Goal: Task Accomplishment & Management: Complete application form

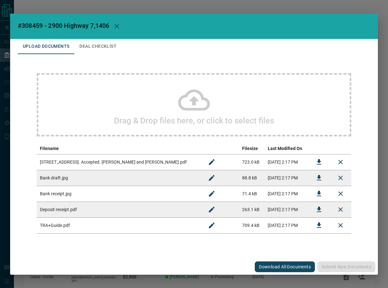
click at [31, 26] on span "#308459 - 2900 Highway 7,1406" at bounding box center [64, 26] width 92 height 8
copy span "308459"
click at [313, 164] on button "Download" at bounding box center [319, 162] width 15 height 15
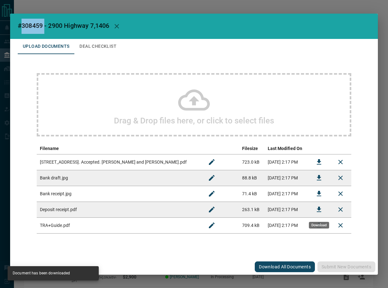
click at [313, 211] on button "Download" at bounding box center [319, 209] width 15 height 15
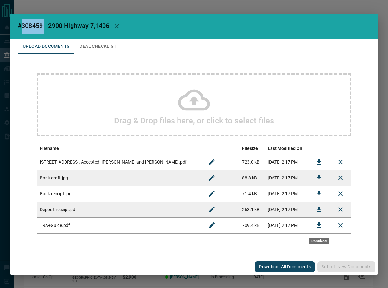
click at [316, 226] on icon "Download" at bounding box center [319, 226] width 8 height 8
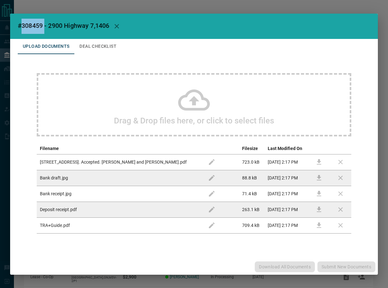
drag, startPoint x: 105, startPoint y: 40, endPoint x: 105, endPoint y: 43, distance: 3.8
click at [105, 40] on button "Deal Checklist" at bounding box center [97, 46] width 47 height 15
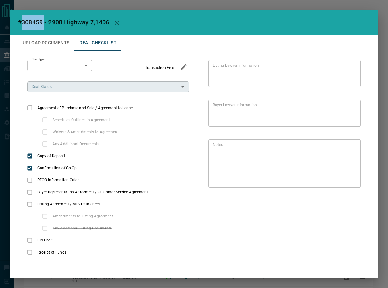
click at [70, 89] on input "Deal Status" at bounding box center [103, 86] width 148 height 7
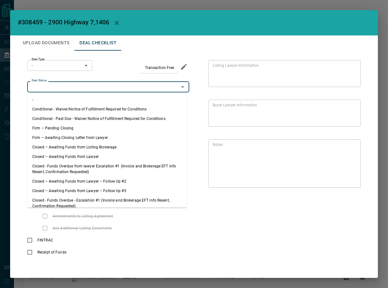
click at [63, 128] on li "Firm – Pending Closing" at bounding box center [107, 127] width 160 height 9
type input "**********"
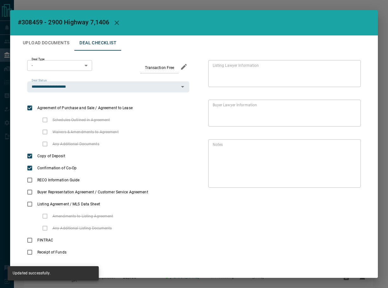
click at [61, 72] on div "Deal Type - * ​" at bounding box center [59, 66] width 65 height 13
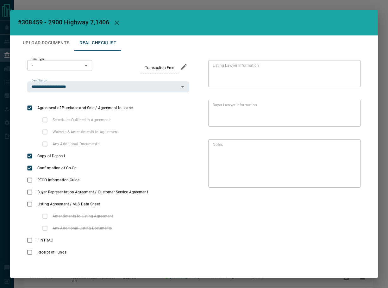
click at [56, 69] on body "Lead Transfers Leads Deals Listings Campaigns Quota Rules Agent Quotas Admin Mo…" at bounding box center [194, 164] width 388 height 328
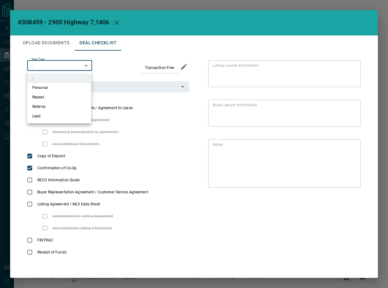
drag, startPoint x: 56, startPoint y: 119, endPoint x: 110, endPoint y: 85, distance: 63.4
click at [56, 118] on li "Lead" at bounding box center [59, 115] width 64 height 9
type input "*"
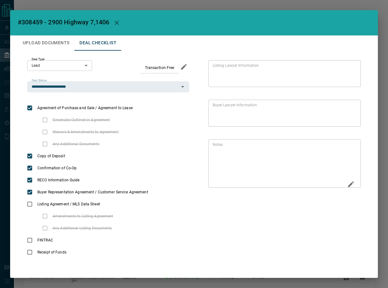
click at [347, 187] on icon "Edit" at bounding box center [351, 184] width 8 height 8
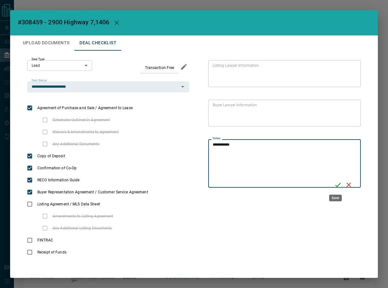
type textarea "**********"
click at [337, 186] on icon "Save" at bounding box center [338, 185] width 8 height 8
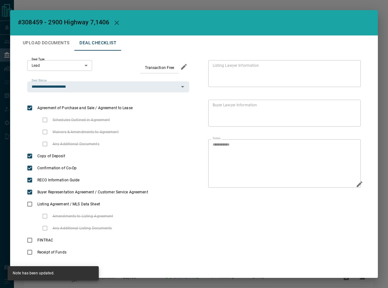
click at [28, 41] on button "Upload Documents" at bounding box center [46, 42] width 57 height 15
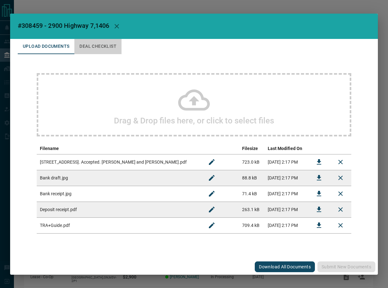
click at [96, 47] on button "Deal Checklist" at bounding box center [97, 46] width 47 height 15
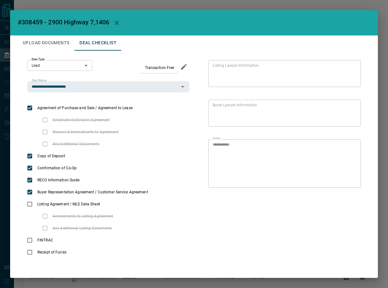
click at [53, 46] on button "Upload Documents" at bounding box center [46, 42] width 57 height 15
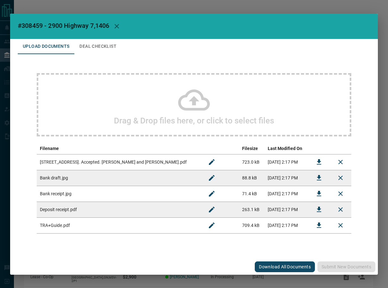
click at [197, 91] on icon at bounding box center [194, 99] width 32 height 21
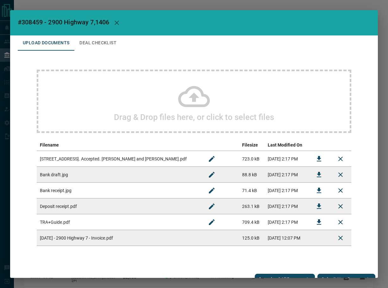
scroll to position [9, 0]
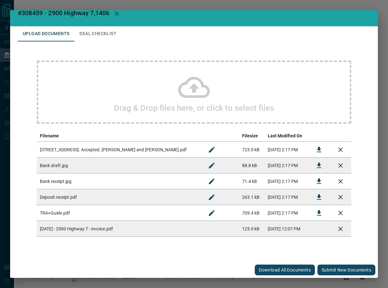
click at [331, 266] on button "Submit new documents" at bounding box center [347, 270] width 58 height 11
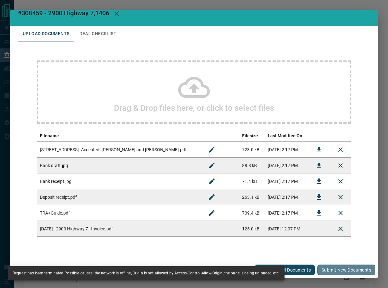
click at [330, 270] on button "Submit new documents" at bounding box center [347, 270] width 58 height 11
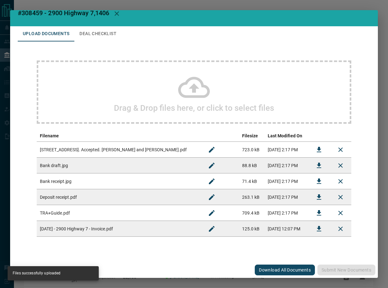
click at [93, 46] on div "Drag & Drop files here, or click to select files Filename Filesize Last Modifie…" at bounding box center [194, 148] width 353 height 214
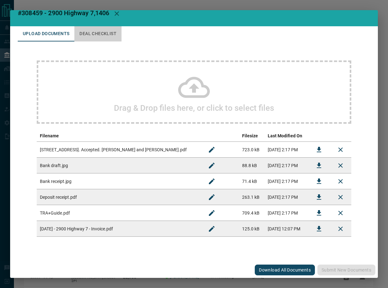
click at [101, 35] on button "Deal Checklist" at bounding box center [97, 33] width 47 height 15
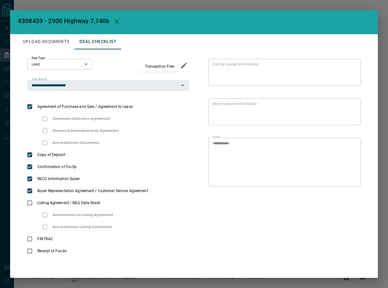
scroll to position [1, 0]
drag, startPoint x: 60, startPoint y: 43, endPoint x: 60, endPoint y: 34, distance: 9.2
click at [60, 43] on button "Upload Documents" at bounding box center [46, 41] width 57 height 15
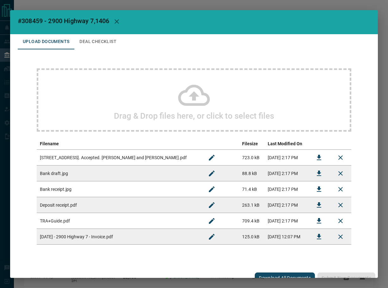
click at [106, 44] on button "Deal Checklist" at bounding box center [97, 41] width 47 height 15
